Goal: Information Seeking & Learning: Learn about a topic

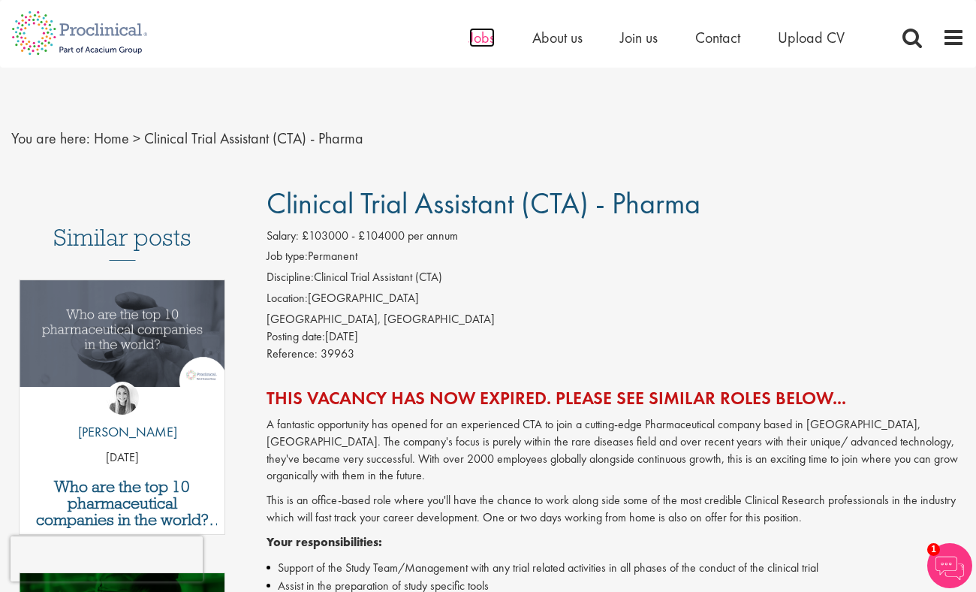
click at [480, 38] on span "Jobs" at bounding box center [482, 38] width 26 height 20
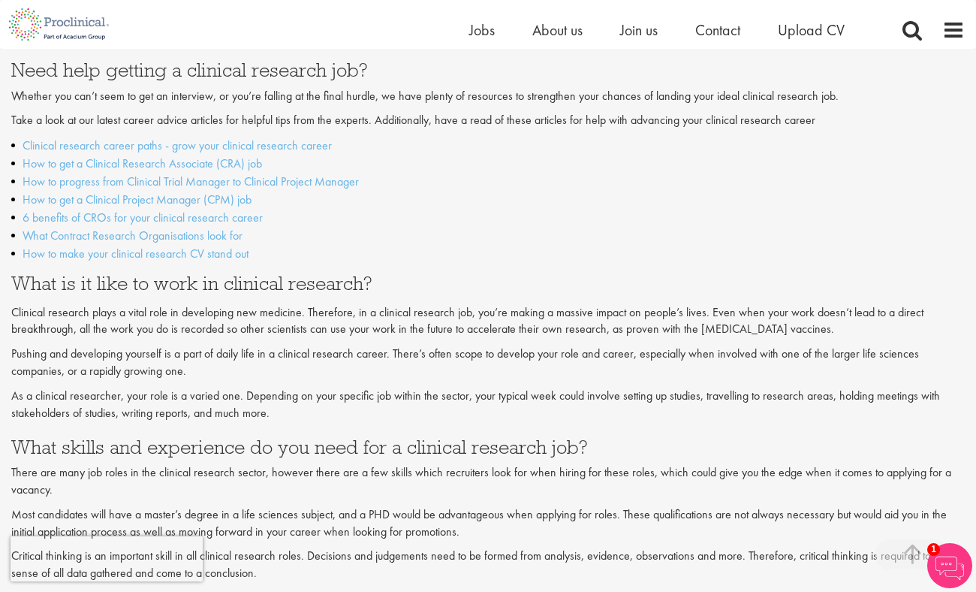
scroll to position [1297, 0]
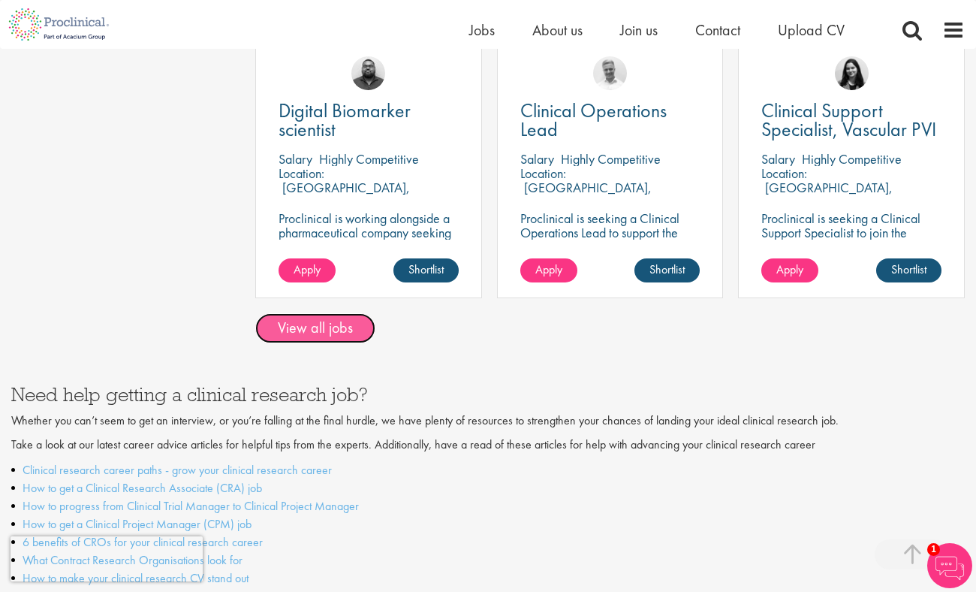
click at [333, 313] on link "View all jobs" at bounding box center [315, 328] width 120 height 30
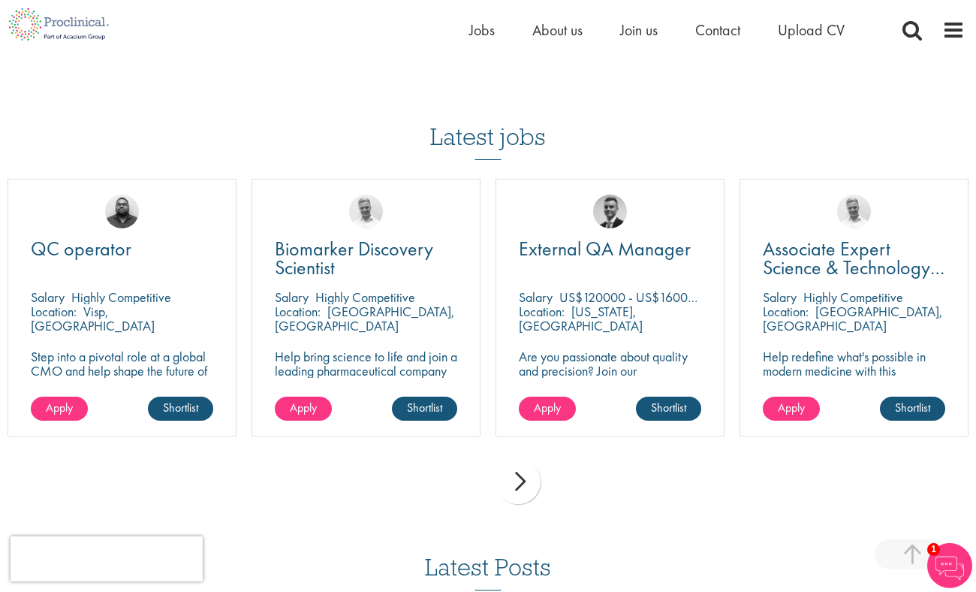
scroll to position [336, 0]
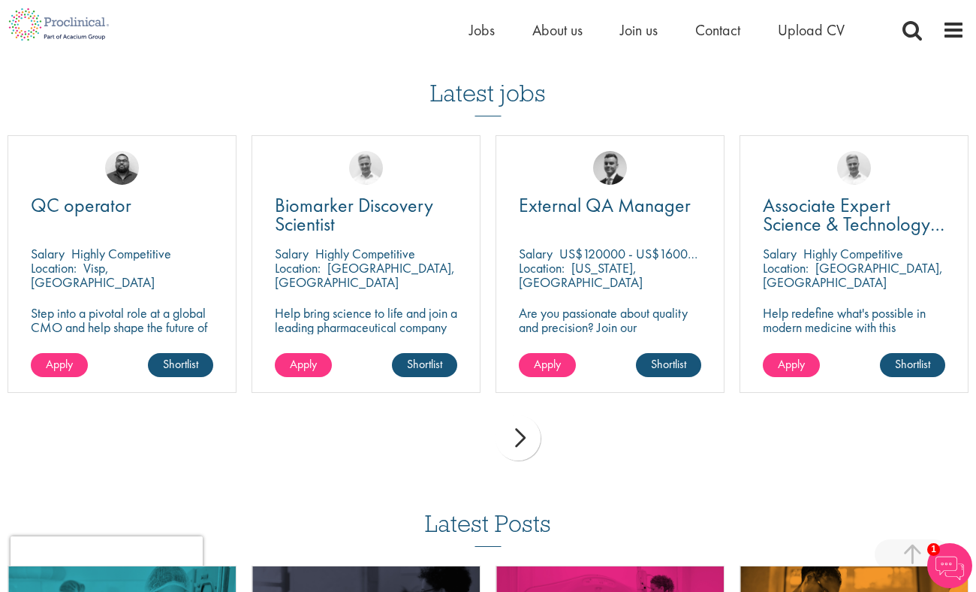
click at [520, 443] on div "next" at bounding box center [518, 437] width 45 height 45
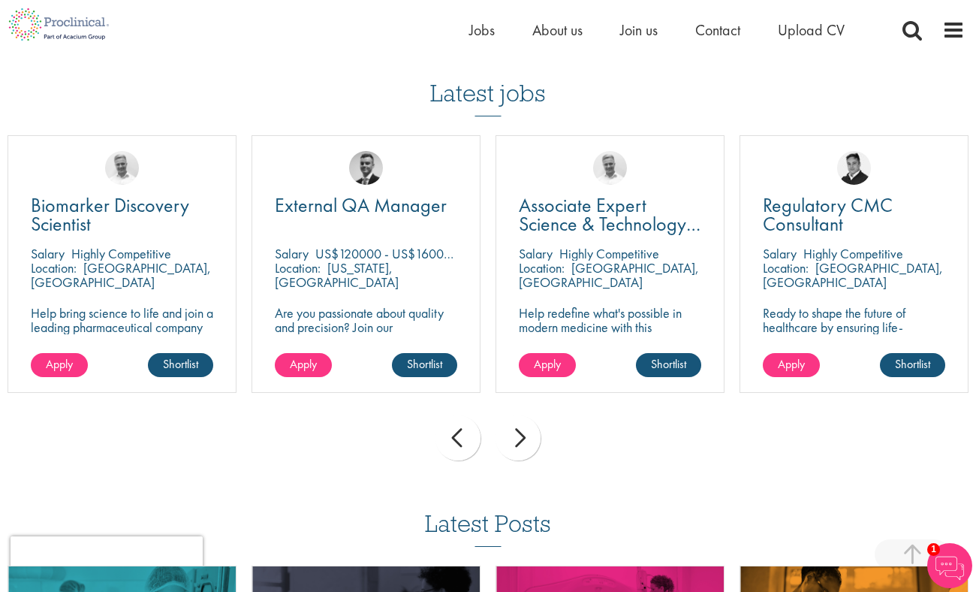
click at [527, 443] on div "next" at bounding box center [518, 437] width 45 height 45
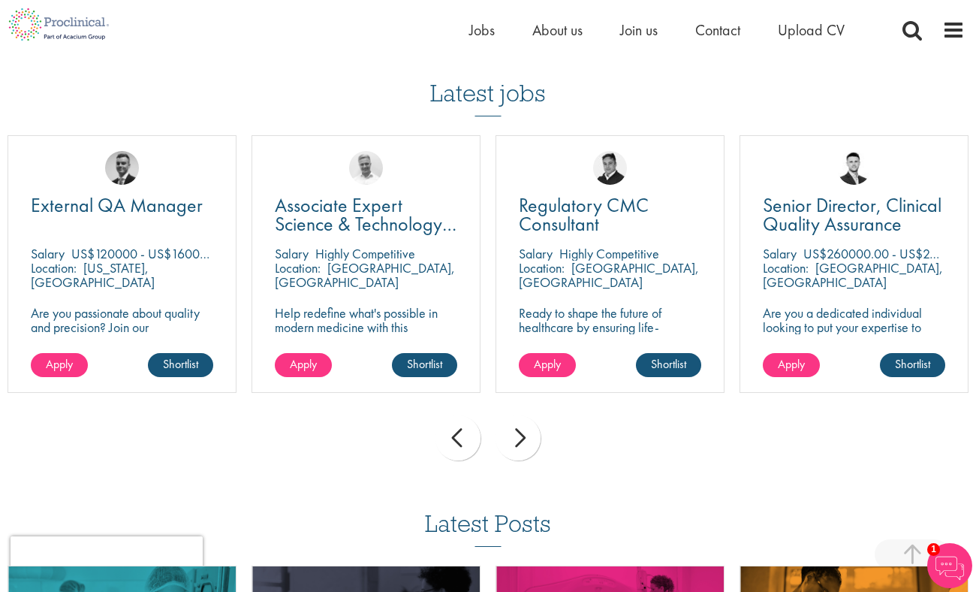
click at [527, 443] on div "next" at bounding box center [518, 437] width 45 height 45
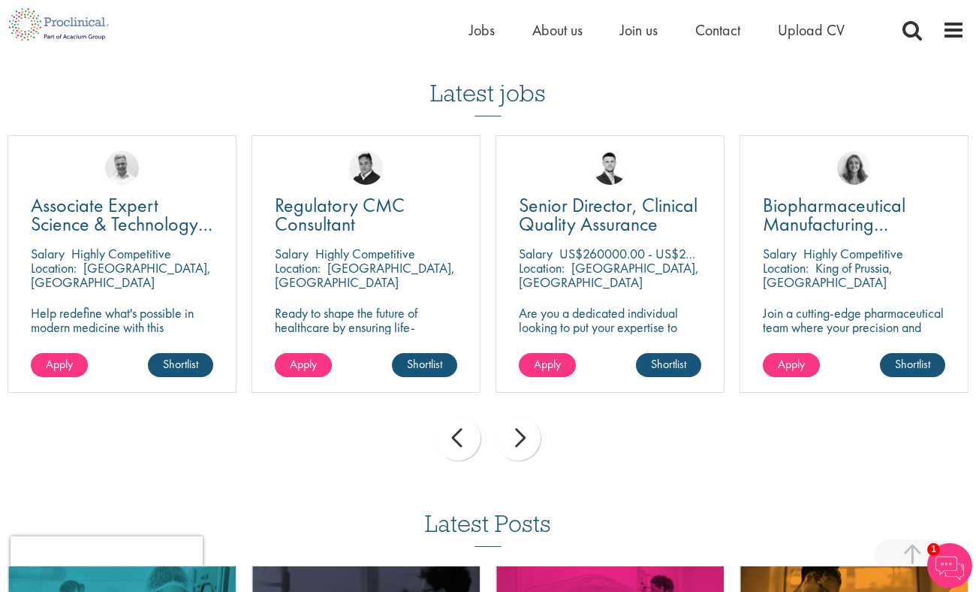
click at [527, 443] on div "next" at bounding box center [518, 437] width 45 height 45
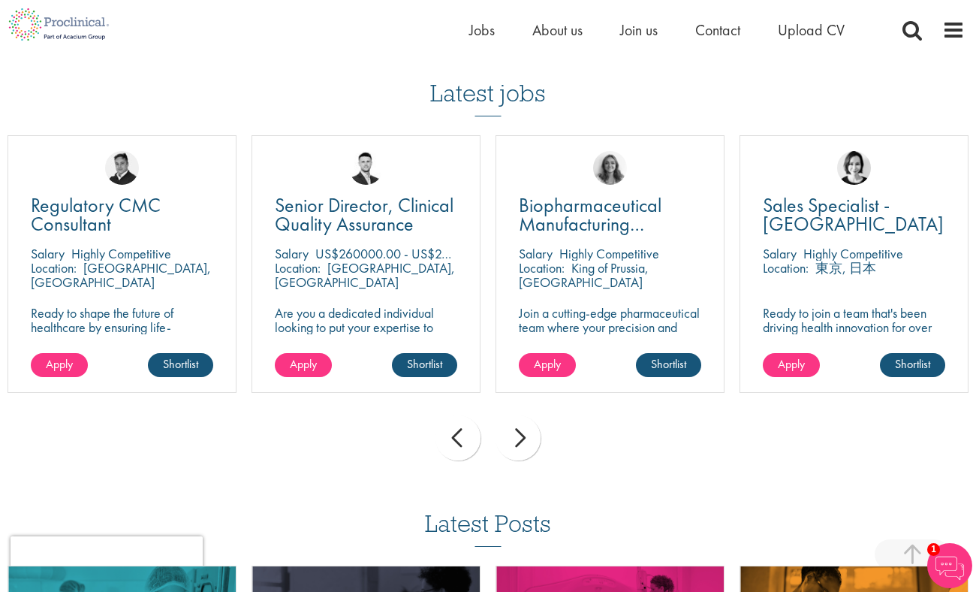
click at [527, 443] on div "next" at bounding box center [518, 437] width 45 height 45
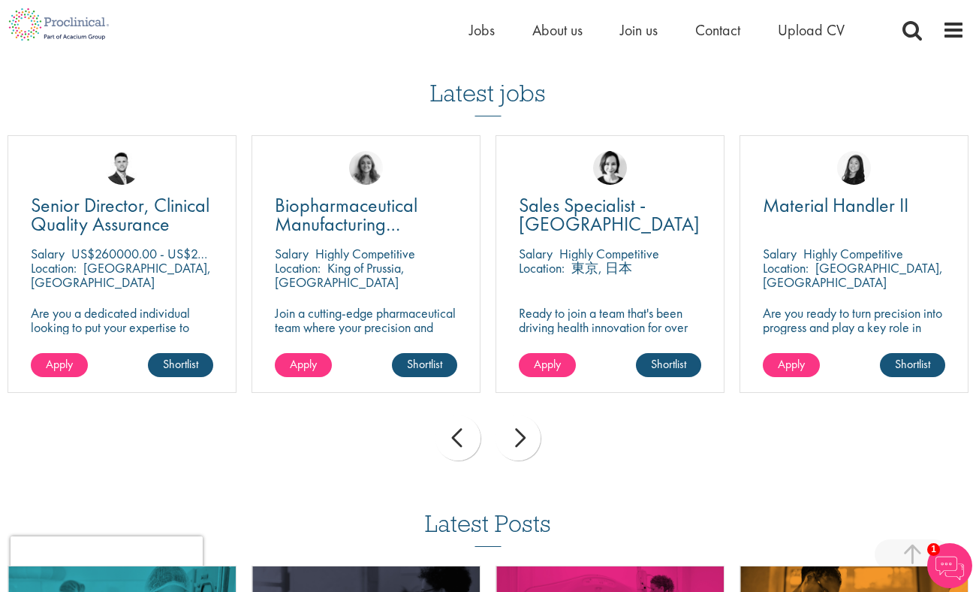
click at [527, 443] on div "next" at bounding box center [518, 437] width 45 height 45
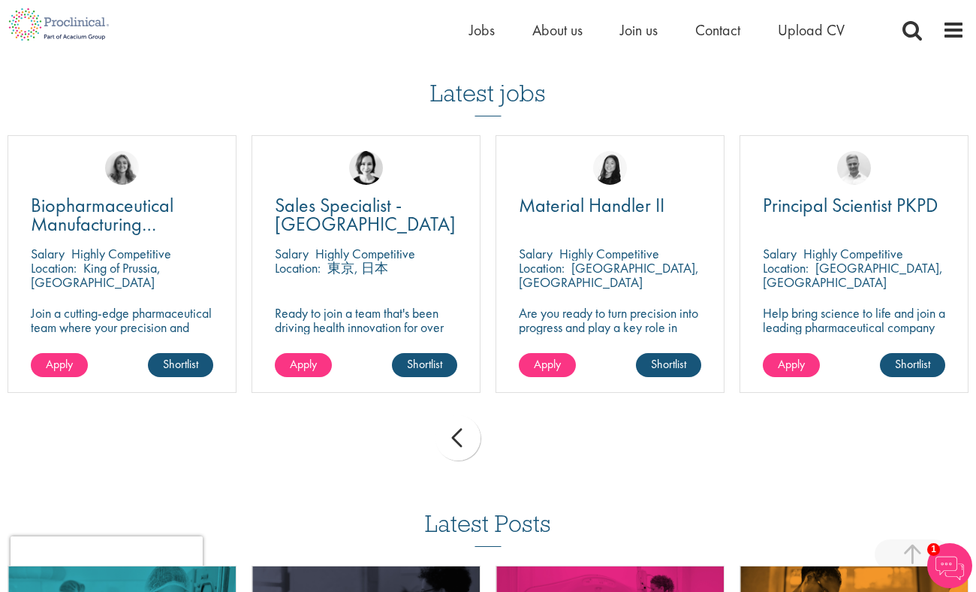
click at [527, 443] on div "prev next" at bounding box center [488, 440] width 976 height 65
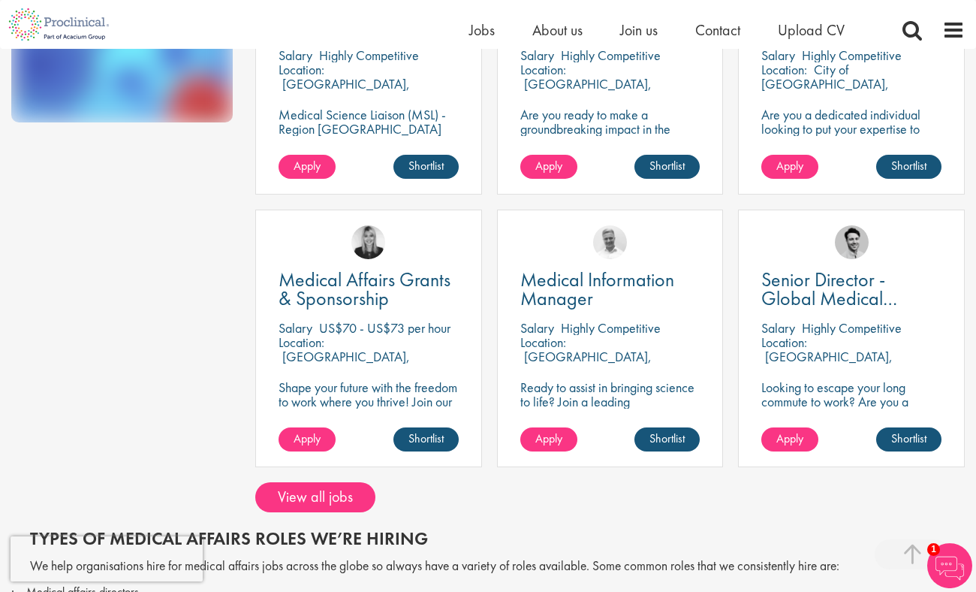
scroll to position [486, 0]
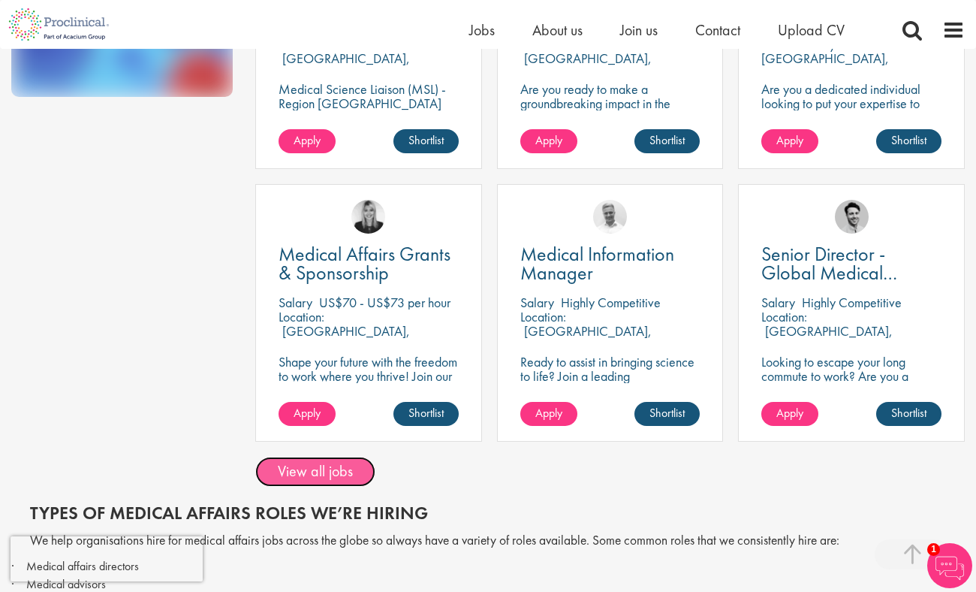
click at [306, 467] on link "View all jobs" at bounding box center [315, 471] width 120 height 30
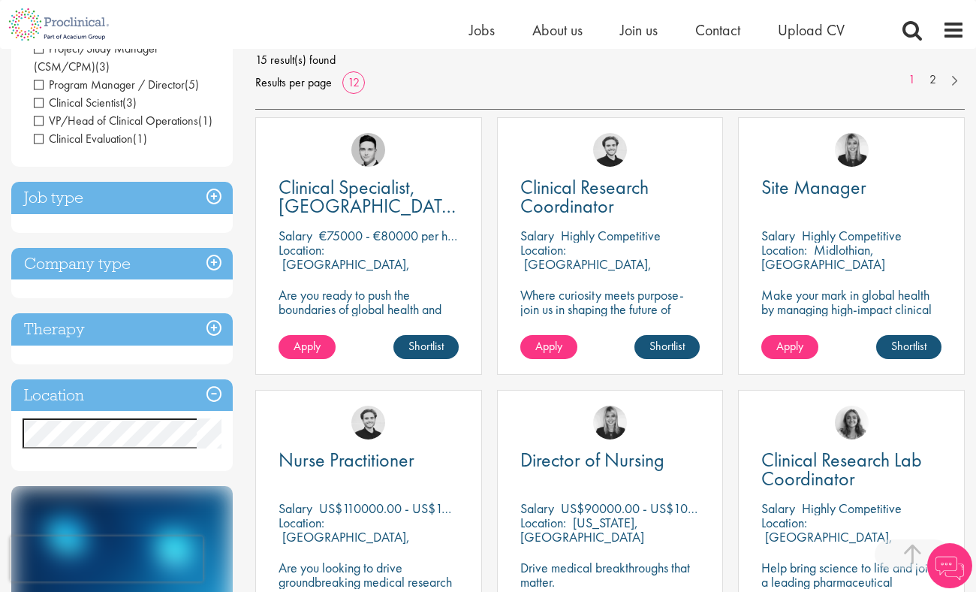
scroll to position [324, 0]
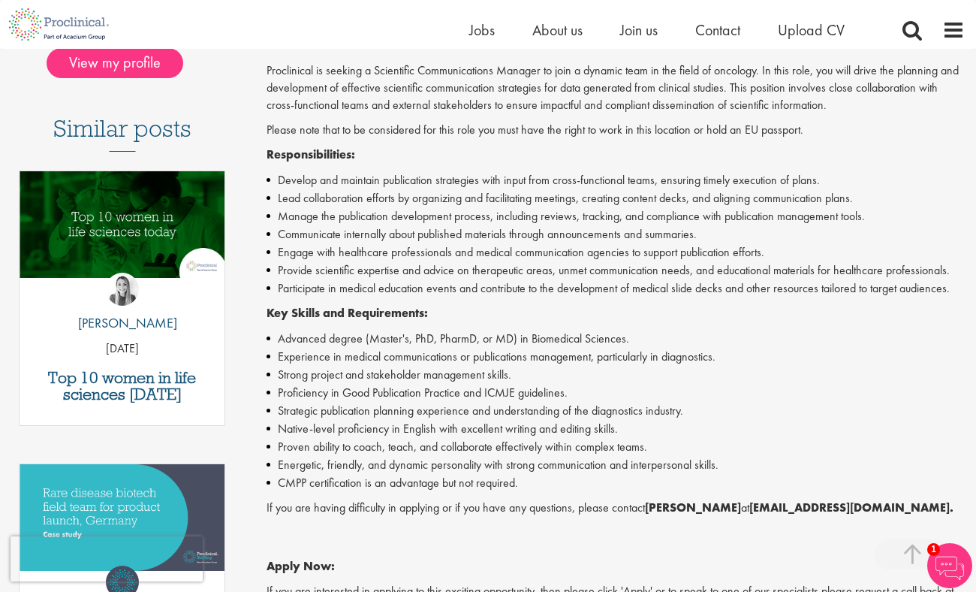
scroll to position [101, 0]
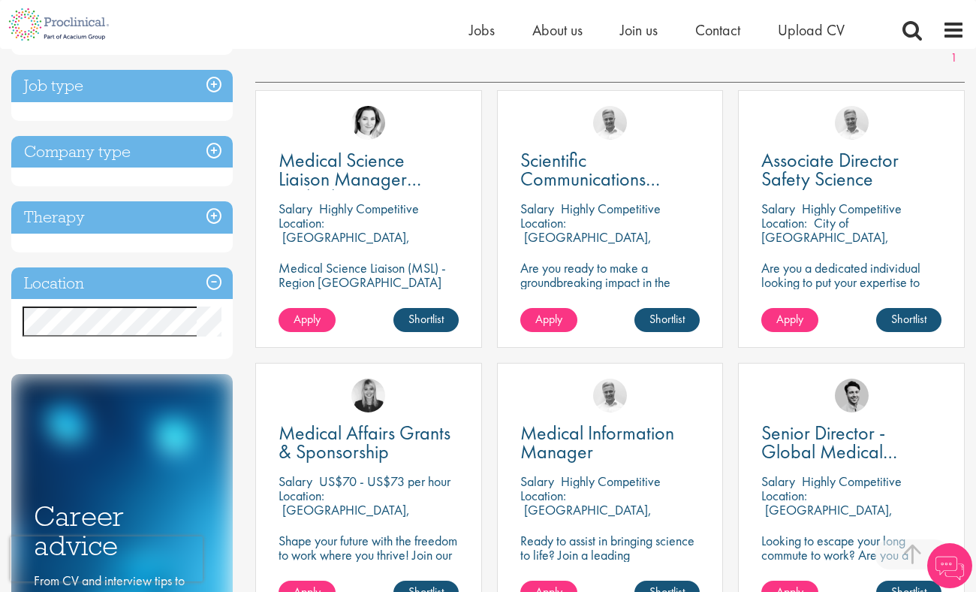
scroll to position [243, 0]
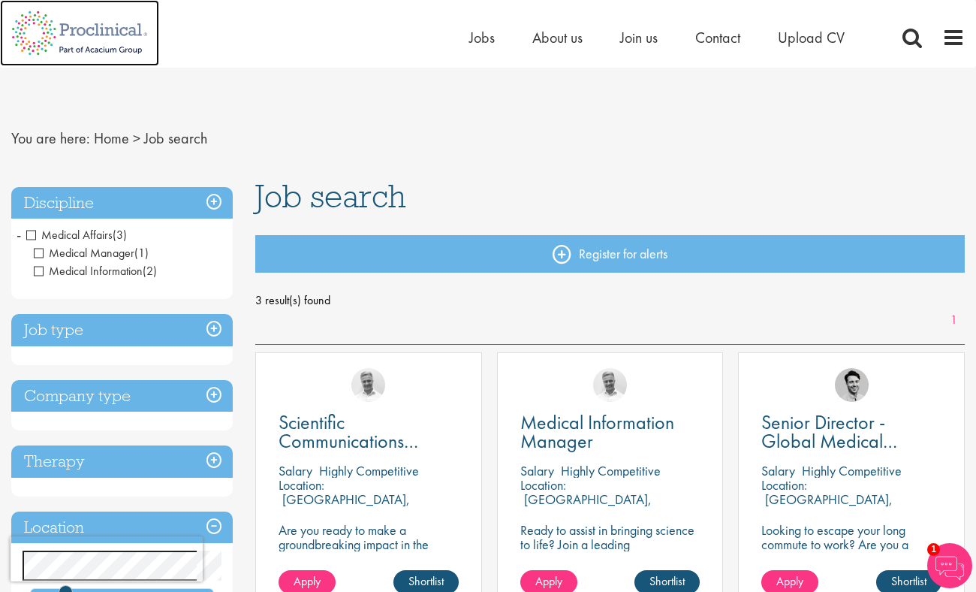
click at [118, 32] on img at bounding box center [79, 33] width 159 height 66
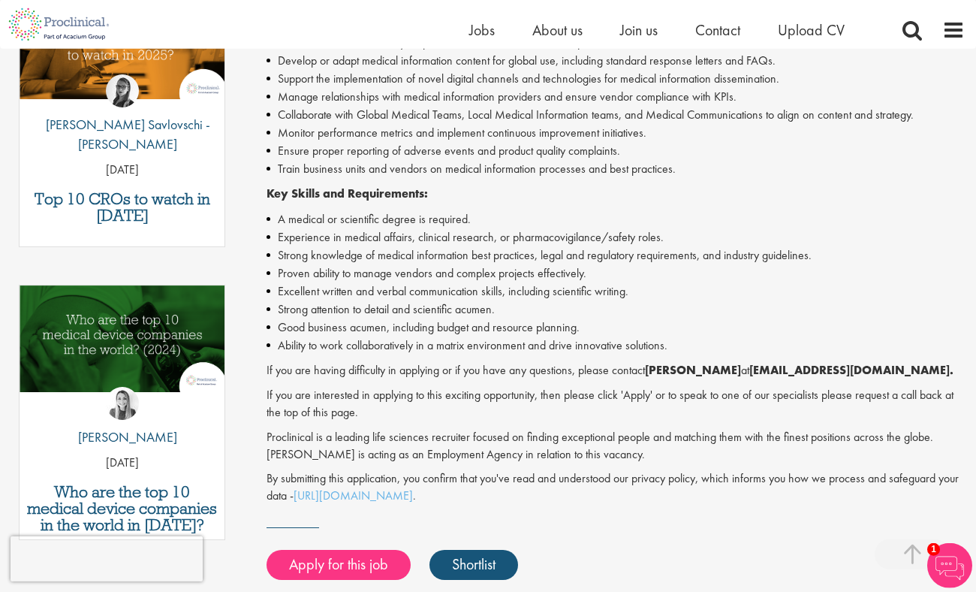
scroll to position [730, 0]
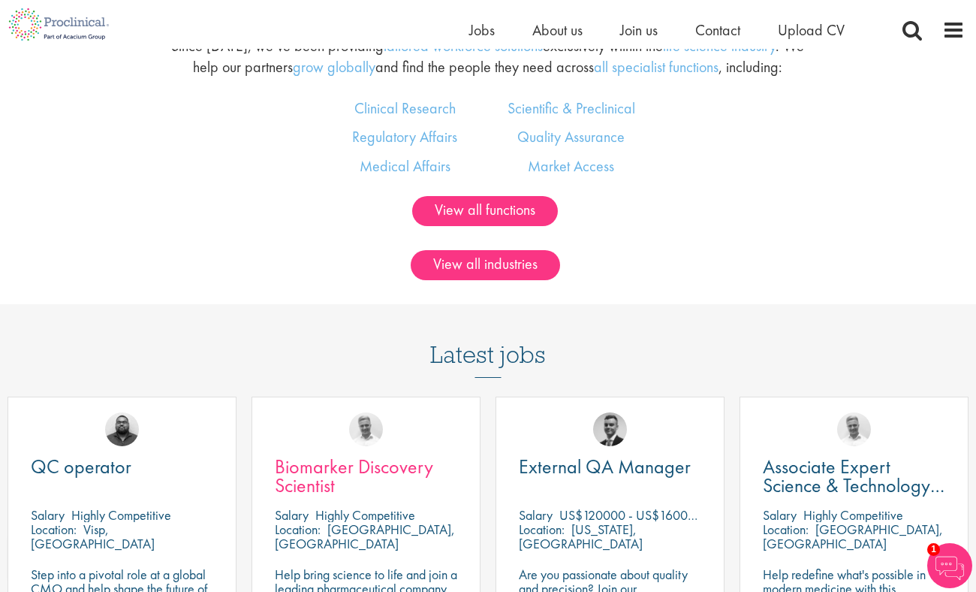
scroll to position [973, 0]
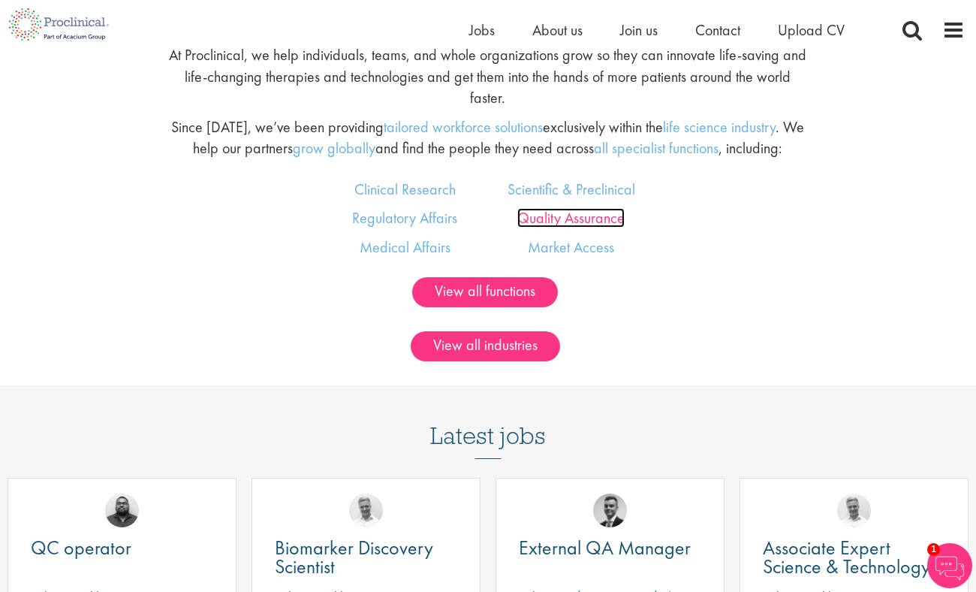
click at [601, 208] on link "Quality Assurance" at bounding box center [570, 218] width 107 height 20
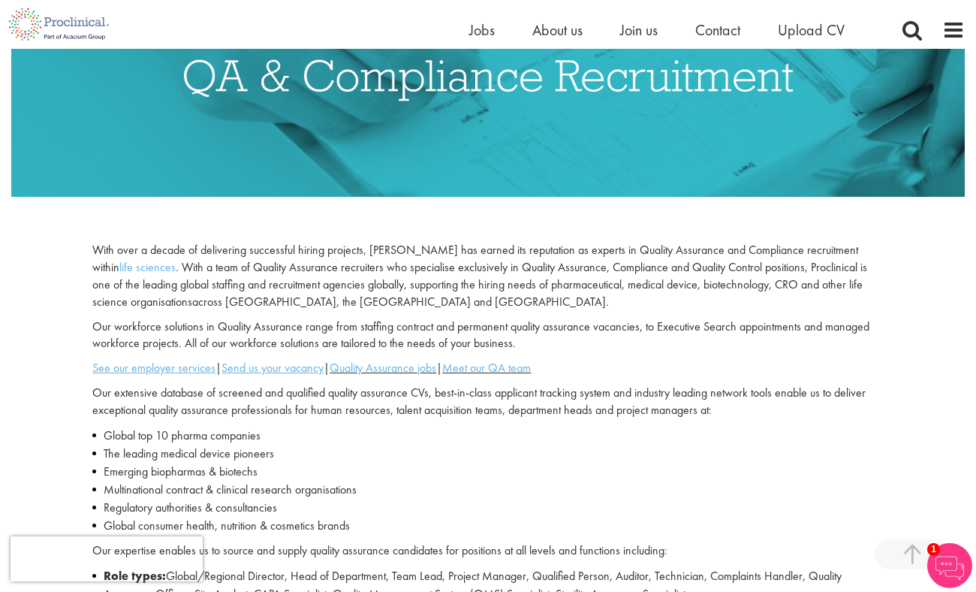
scroll to position [324, 0]
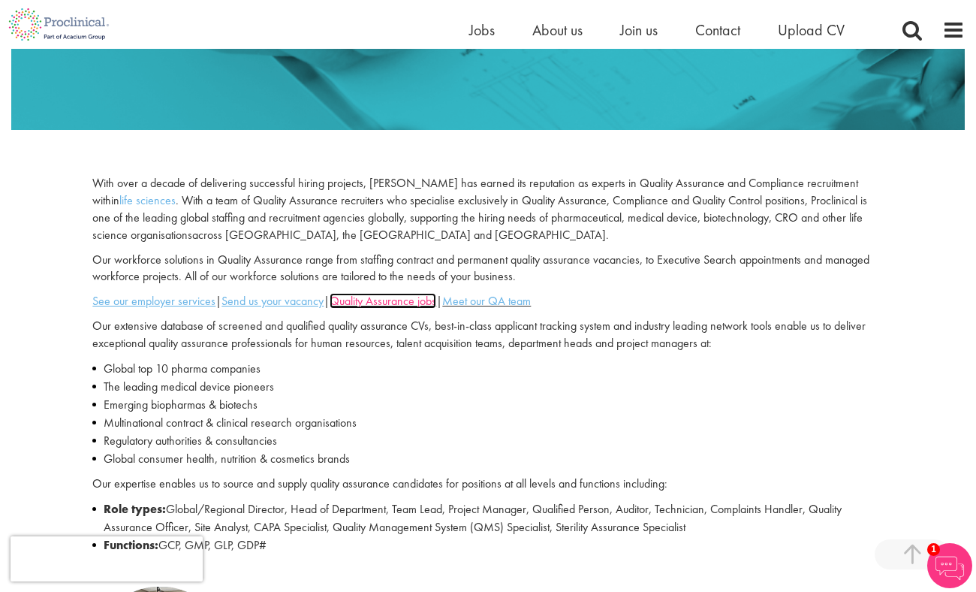
click at [423, 304] on link "Quality Assurance jobs" at bounding box center [383, 301] width 107 height 16
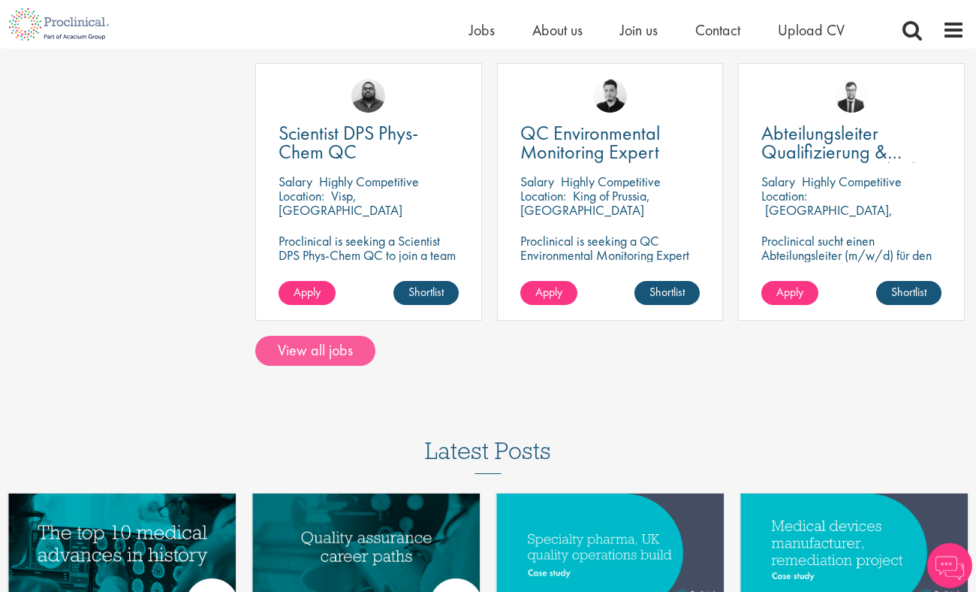
scroll to position [1297, 0]
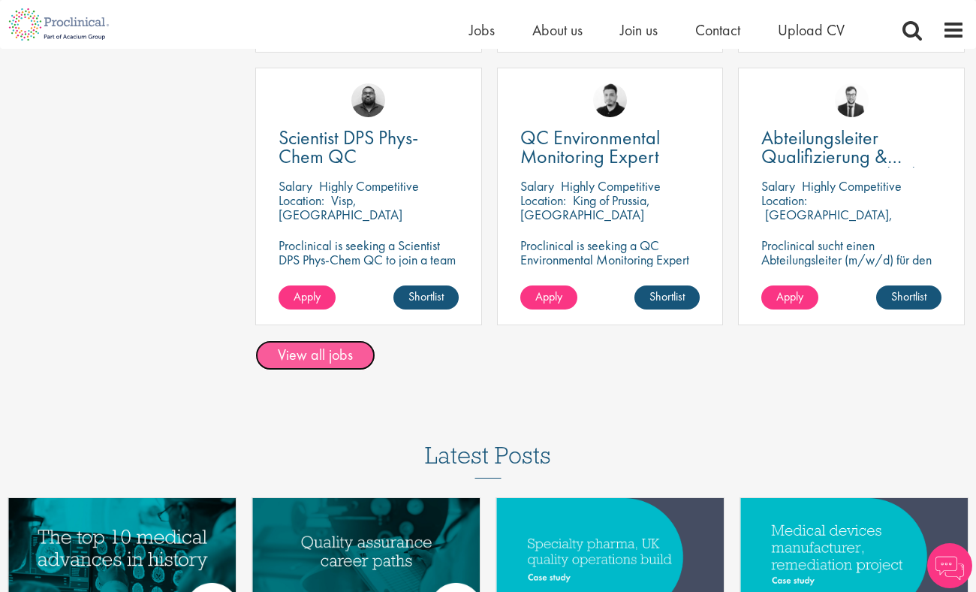
click at [326, 358] on link "View all jobs" at bounding box center [315, 355] width 120 height 30
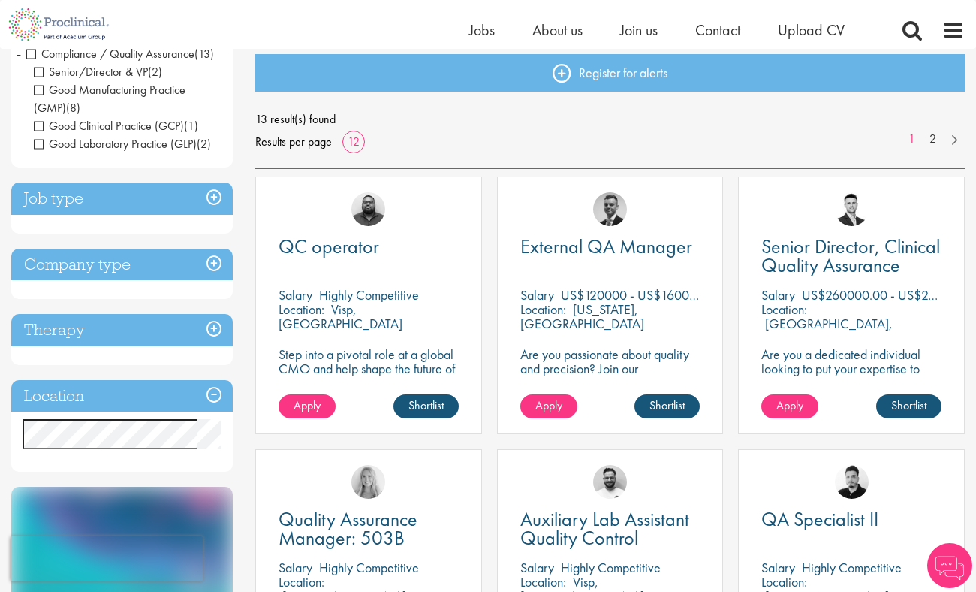
scroll to position [162, 0]
